Goal: Transaction & Acquisition: Purchase product/service

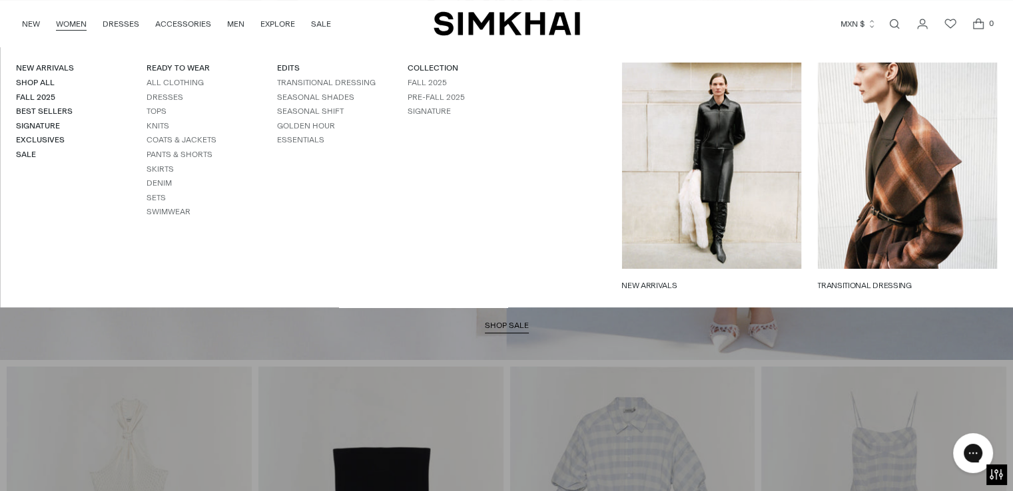
click at [79, 29] on link "WOMEN" at bounding box center [71, 23] width 31 height 29
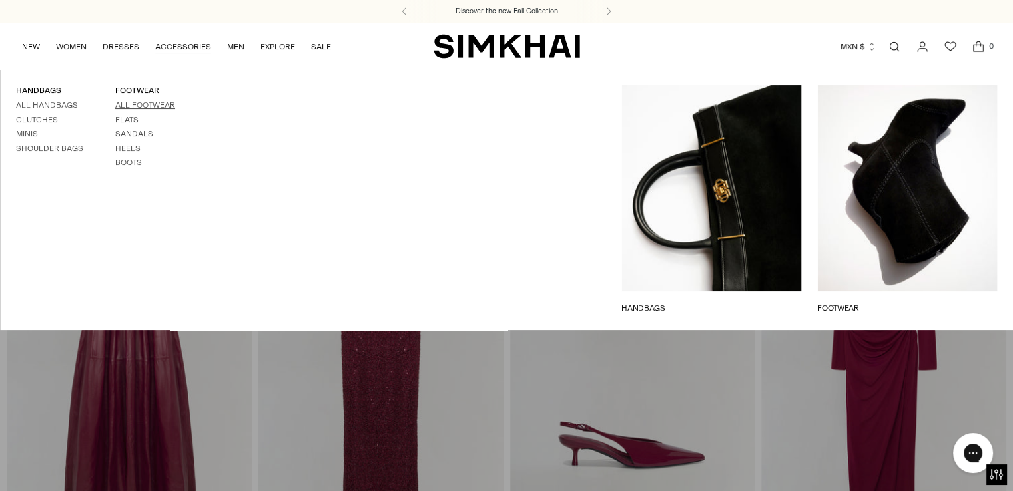
click at [124, 107] on link "All Footwear" at bounding box center [145, 105] width 60 height 9
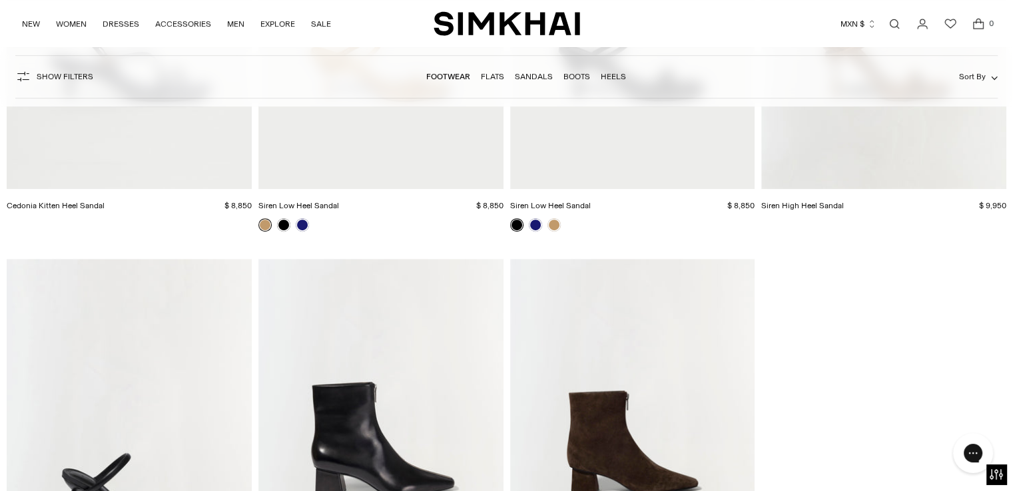
scroll to position [5618, 0]
